Goal: Navigation & Orientation: Go to known website

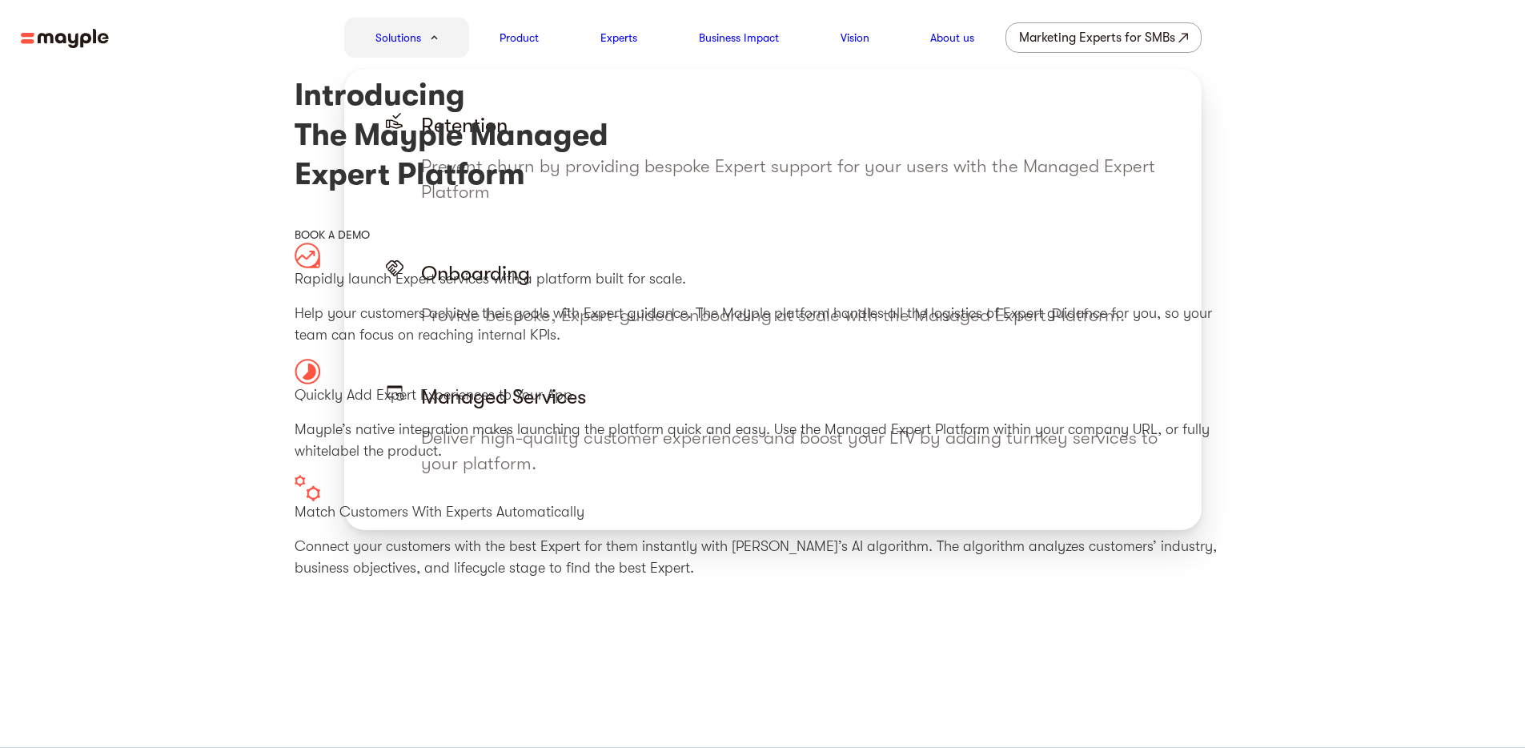
click at [411, 37] on link "Solutions" at bounding box center [398, 37] width 46 height 19
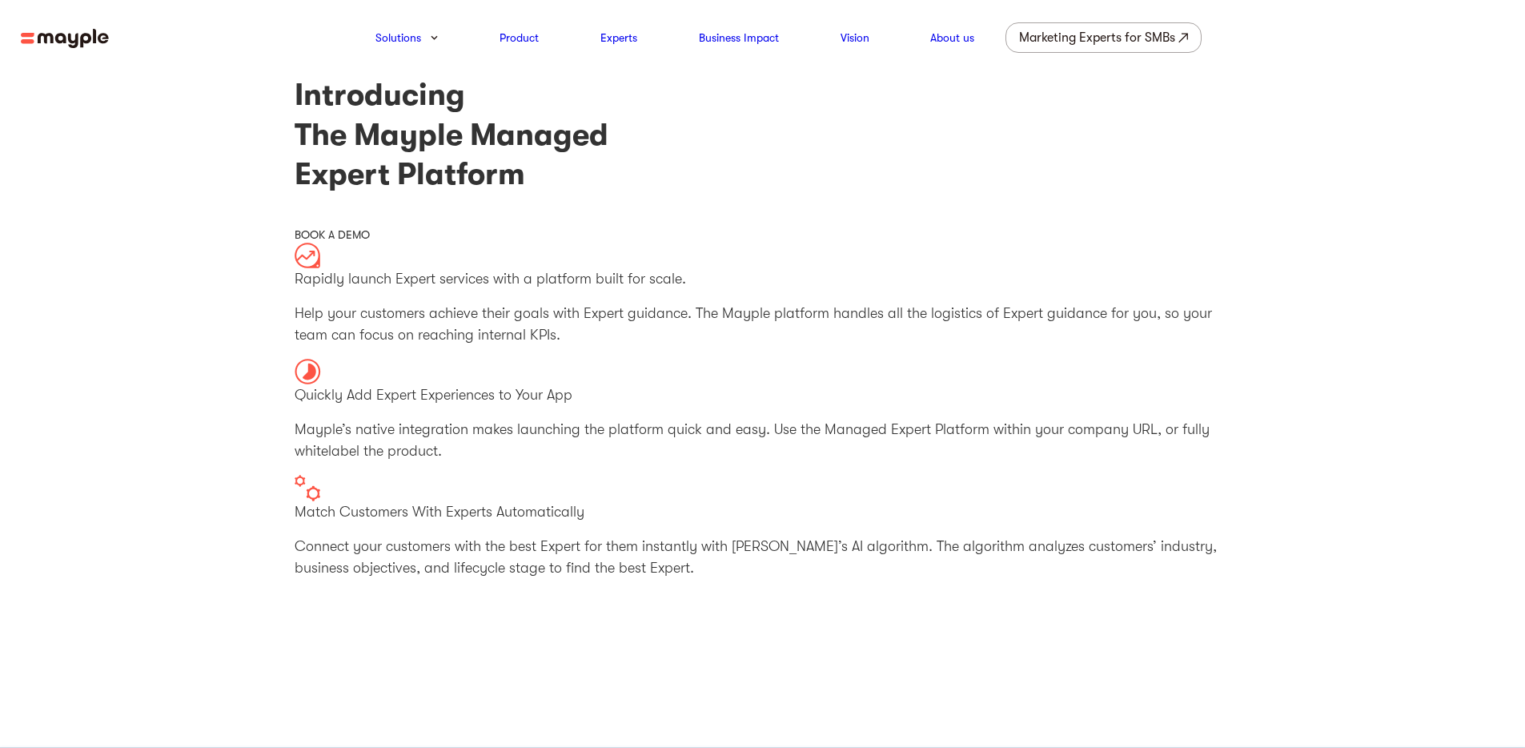
click at [65, 38] on img at bounding box center [65, 39] width 88 height 20
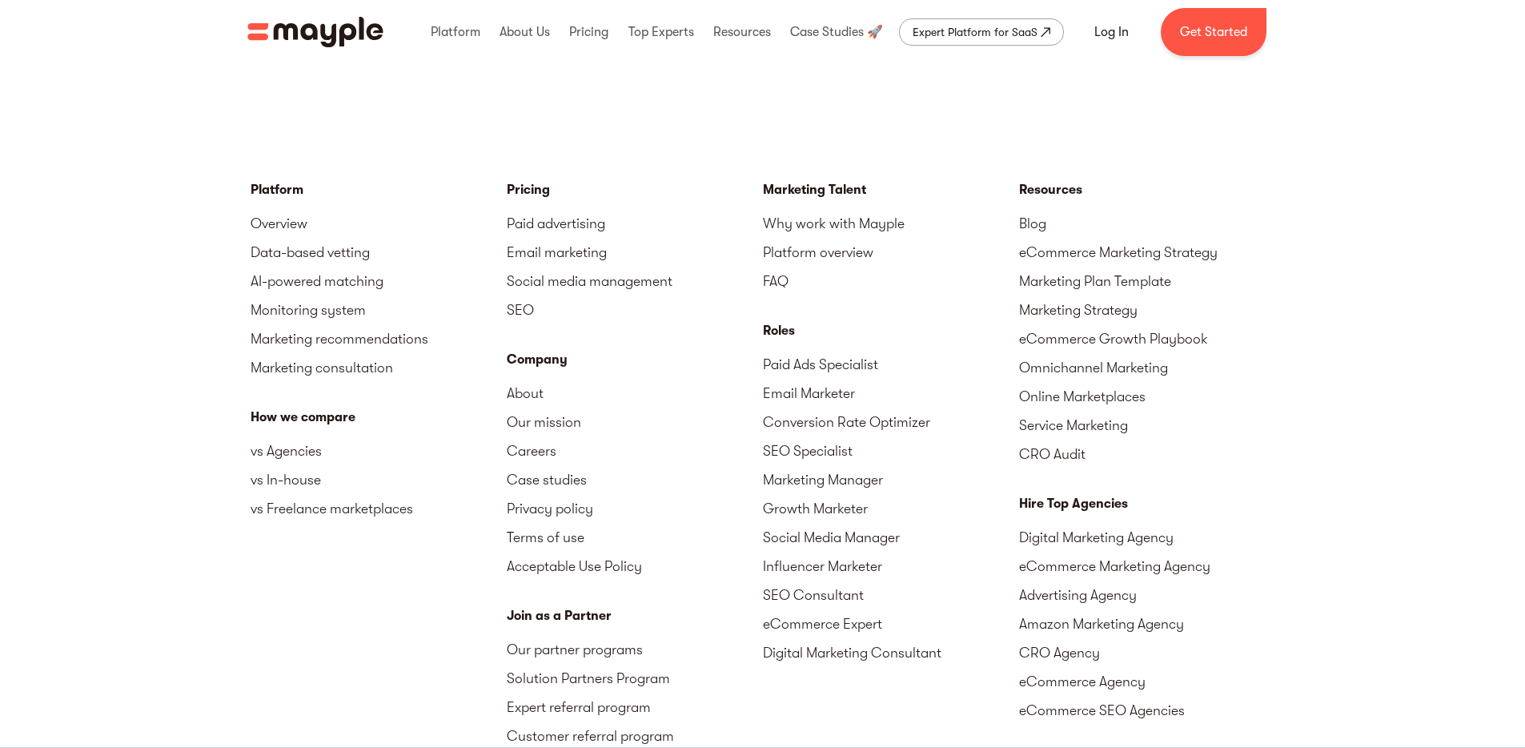
scroll to position [802, 0]
